Goal: Navigation & Orientation: Find specific page/section

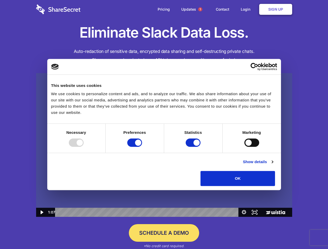
click at [164, 125] on img at bounding box center [164, 145] width 256 height 144
click at [84, 147] on div at bounding box center [76, 143] width 15 height 8
click at [142, 147] on input "Preferences" at bounding box center [134, 143] width 15 height 8
checkbox input "false"
click at [194, 147] on input "Statistics" at bounding box center [193, 143] width 15 height 8
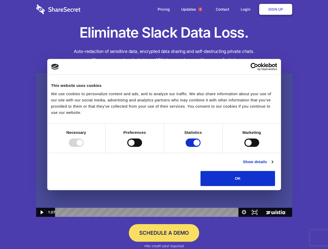
checkbox input "false"
click at [244, 147] on input "Marketing" at bounding box center [251, 143] width 15 height 8
checkbox input "true"
click at [273, 165] on link "Show details" at bounding box center [258, 162] width 30 height 6
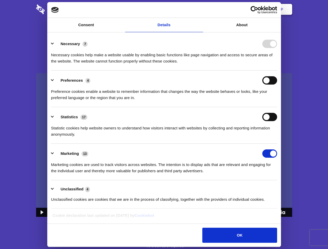
click at [277, 71] on li "Necessary 7 Necessary cookies help make a website usable by enabling basic func…" at bounding box center [164, 52] width 226 height 37
click at [200, 9] on span "1" at bounding box center [200, 9] width 4 height 4
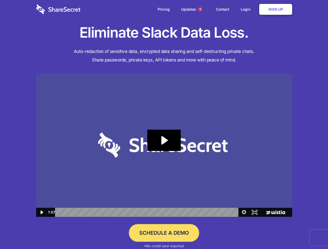
click at [164, 145] on icon "Play Video: Sharesecret Slack Extension" at bounding box center [163, 140] width 33 height 21
